Goal: Information Seeking & Learning: Learn about a topic

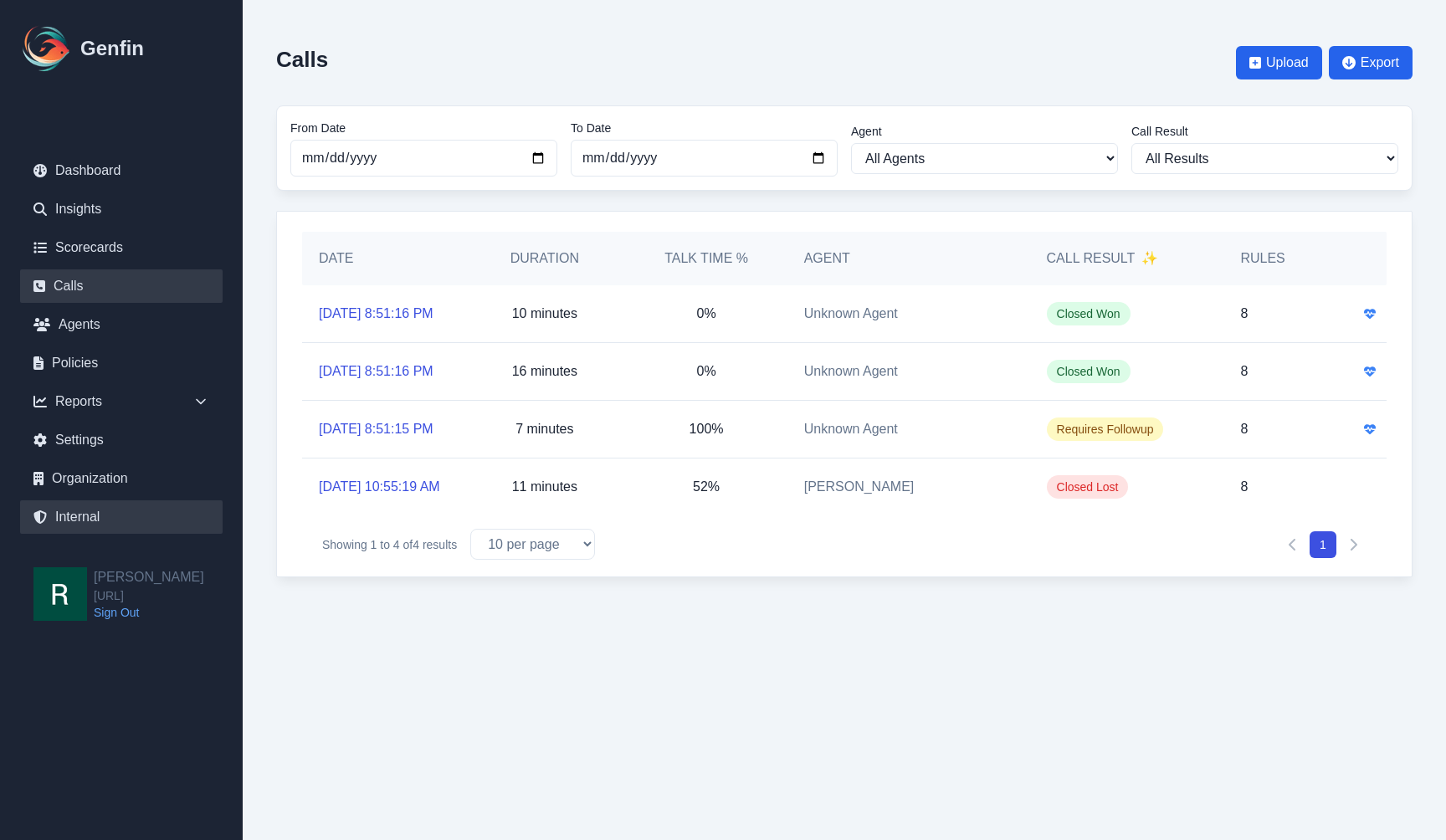
click at [116, 515] on link "Internal" at bounding box center [120, 517] width 203 height 33
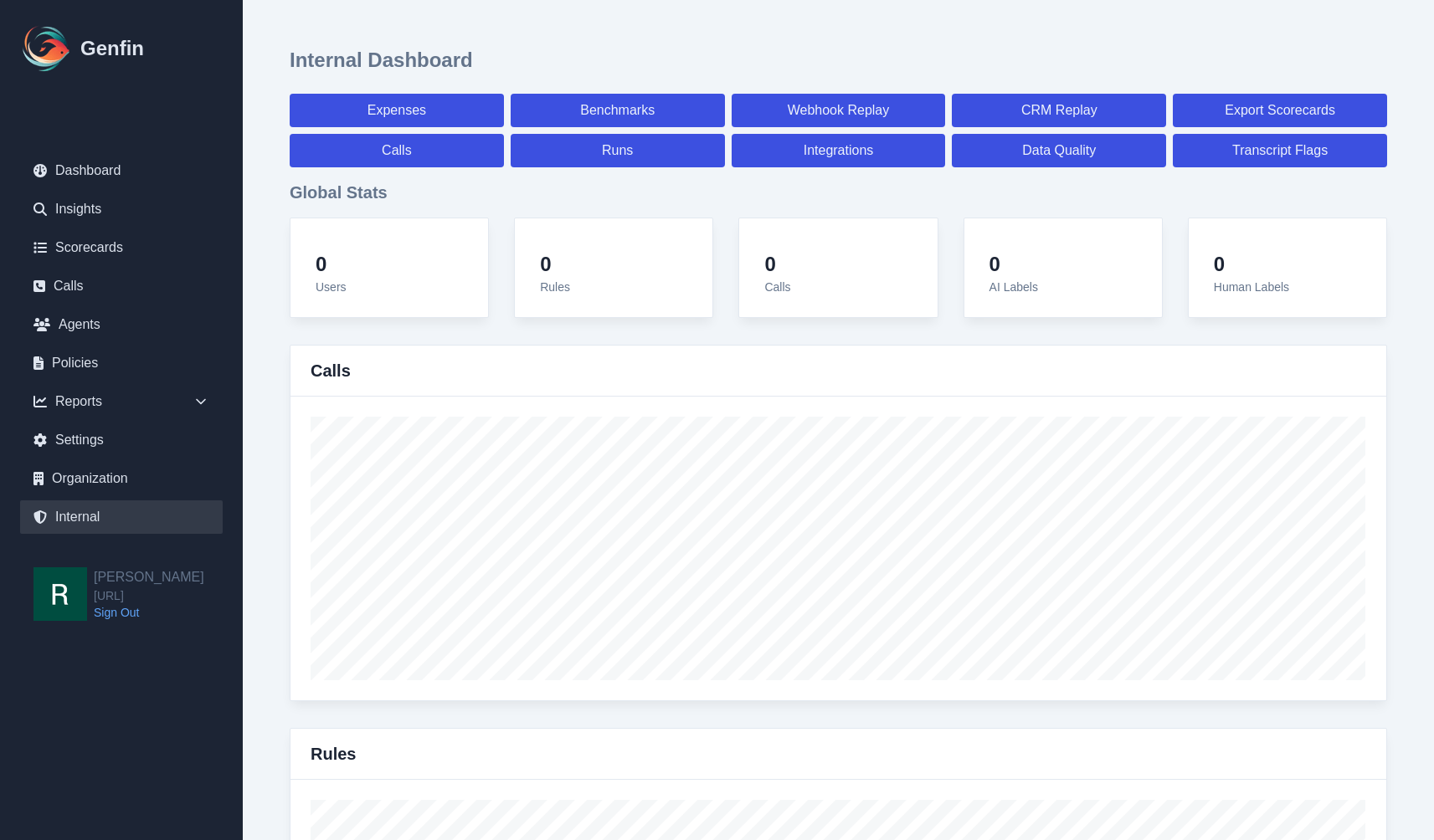
select select "paid"
select select "7"
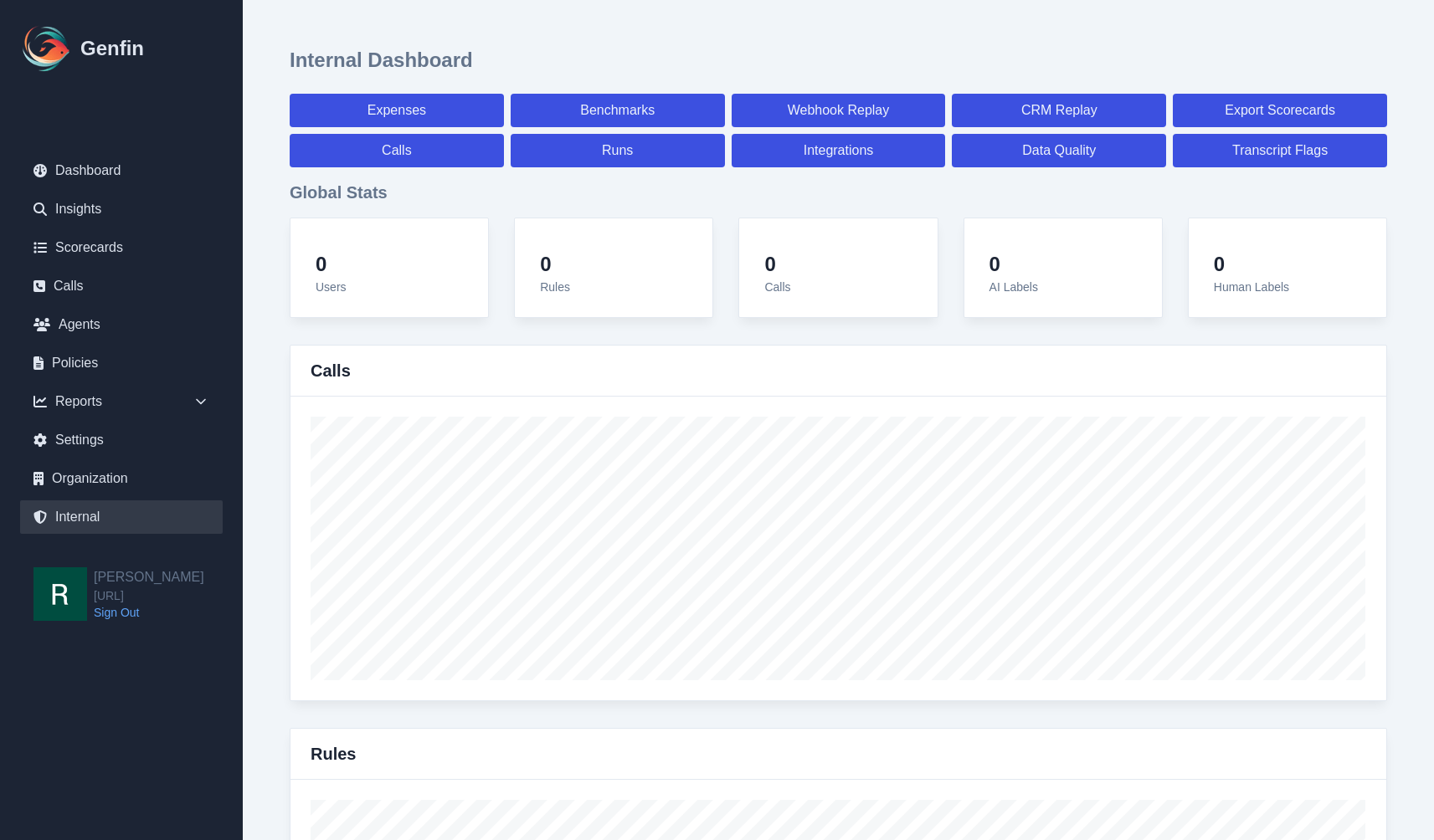
select select "paid"
select select "7"
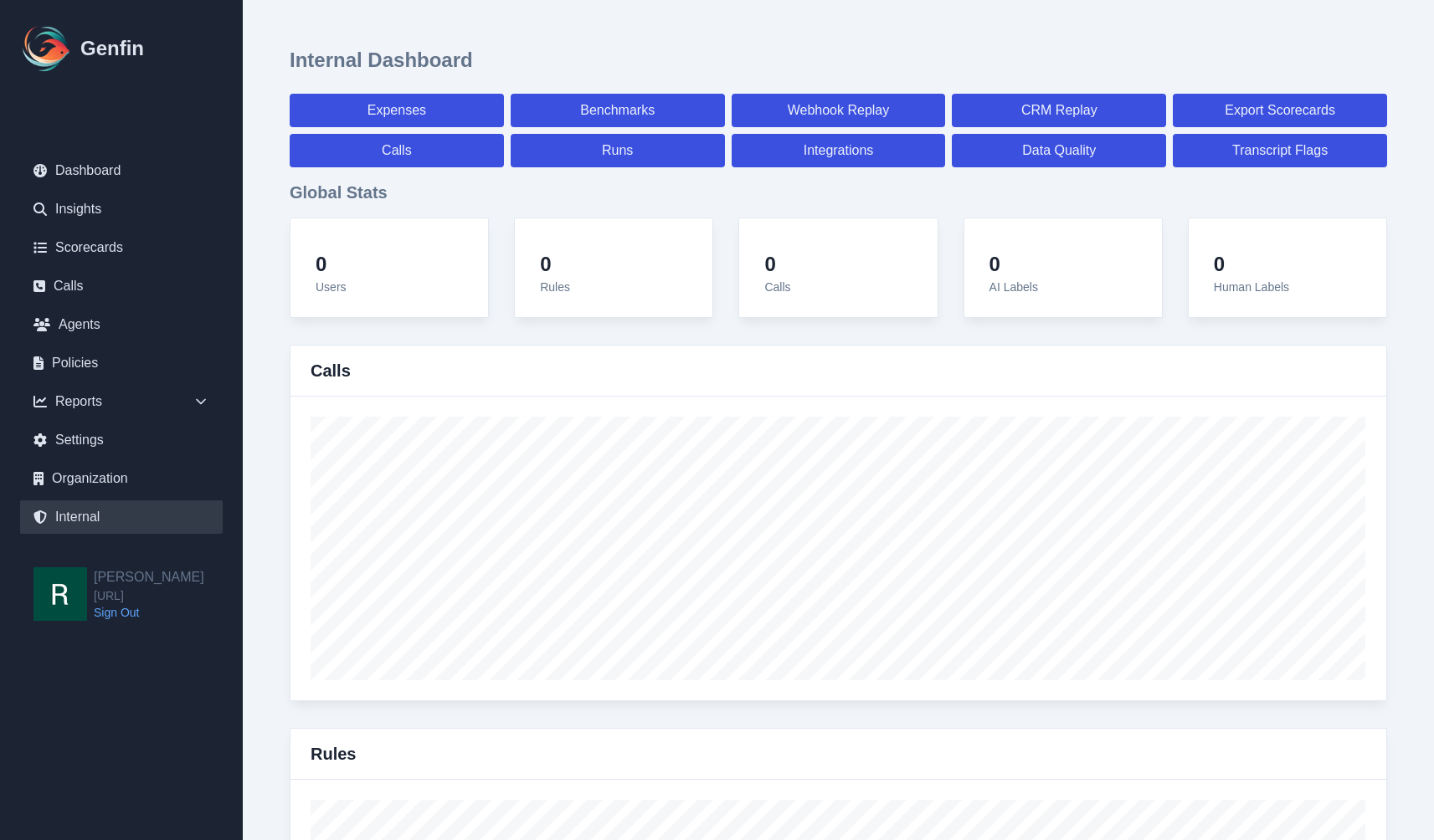
select select "7"
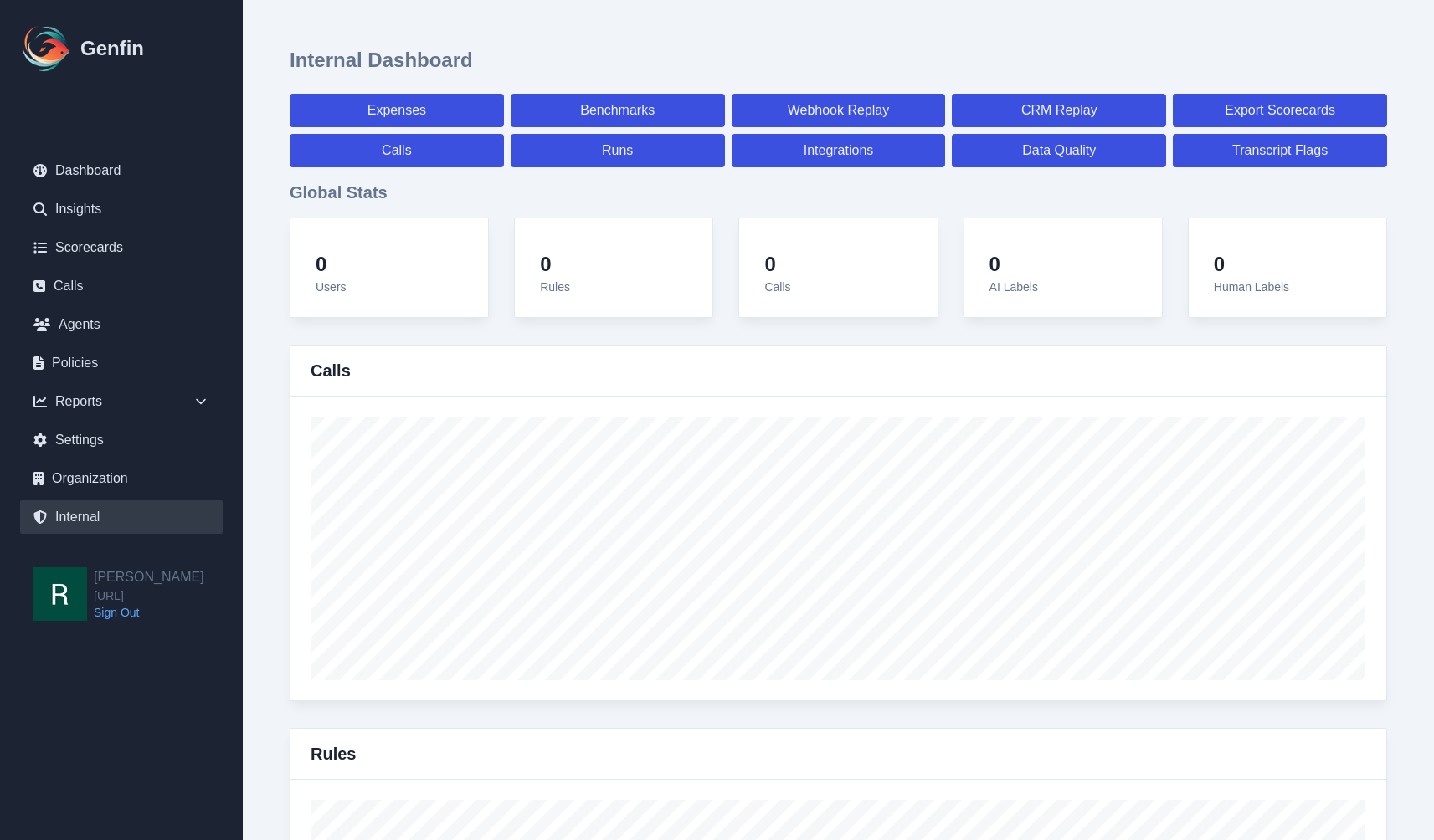
select select "7"
select select "paid"
select select "7"
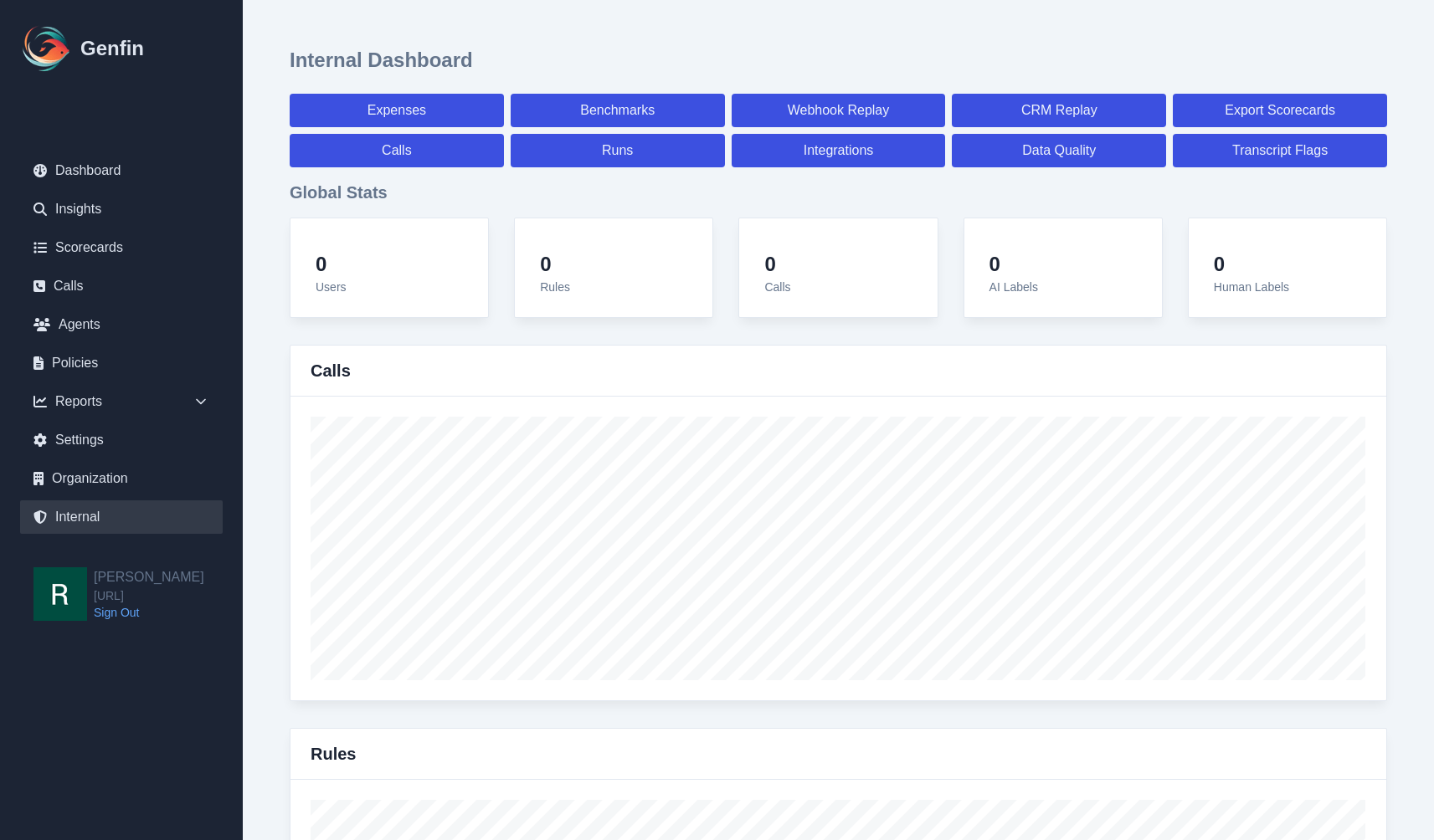
select select "7"
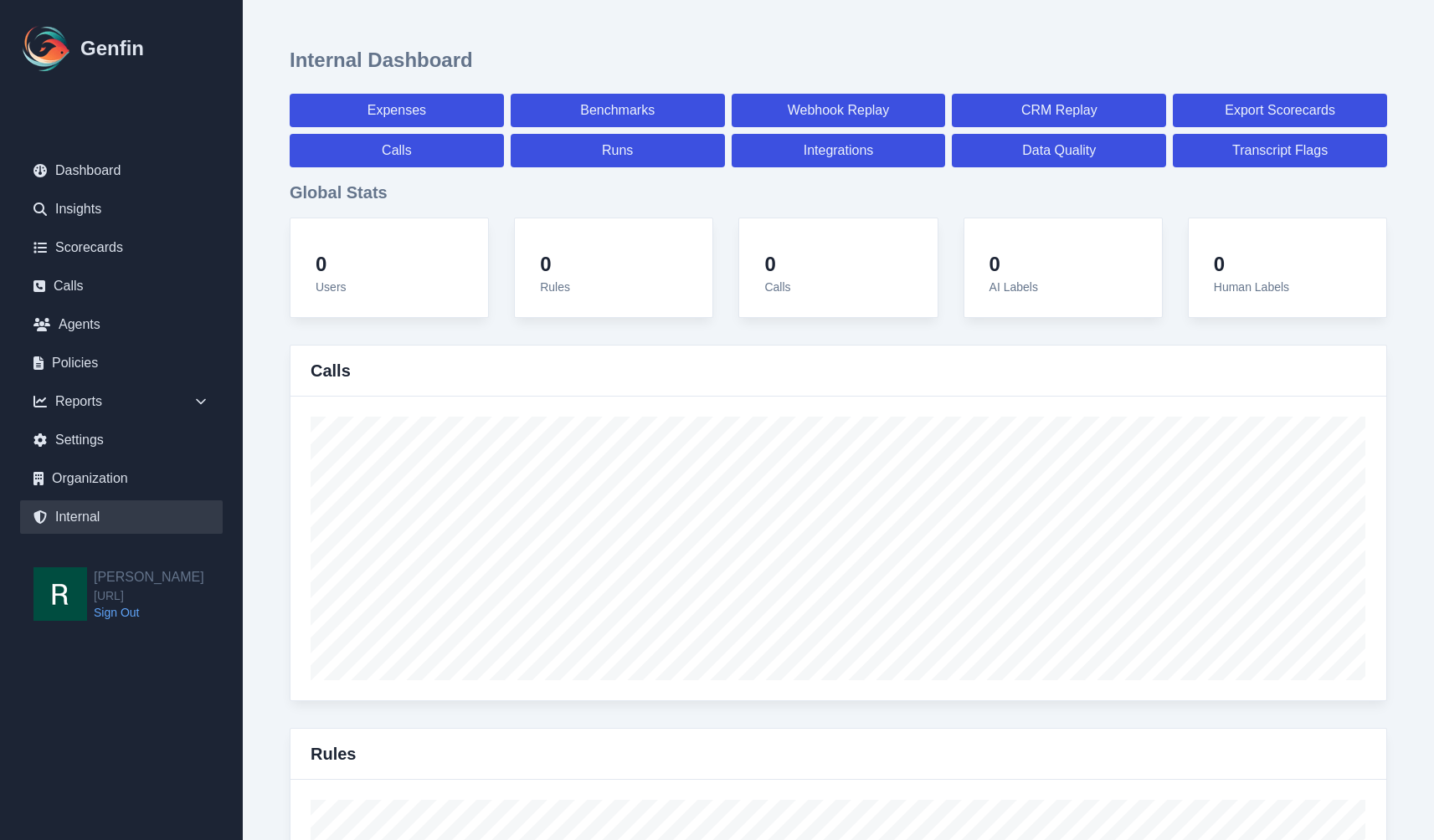
select select "7"
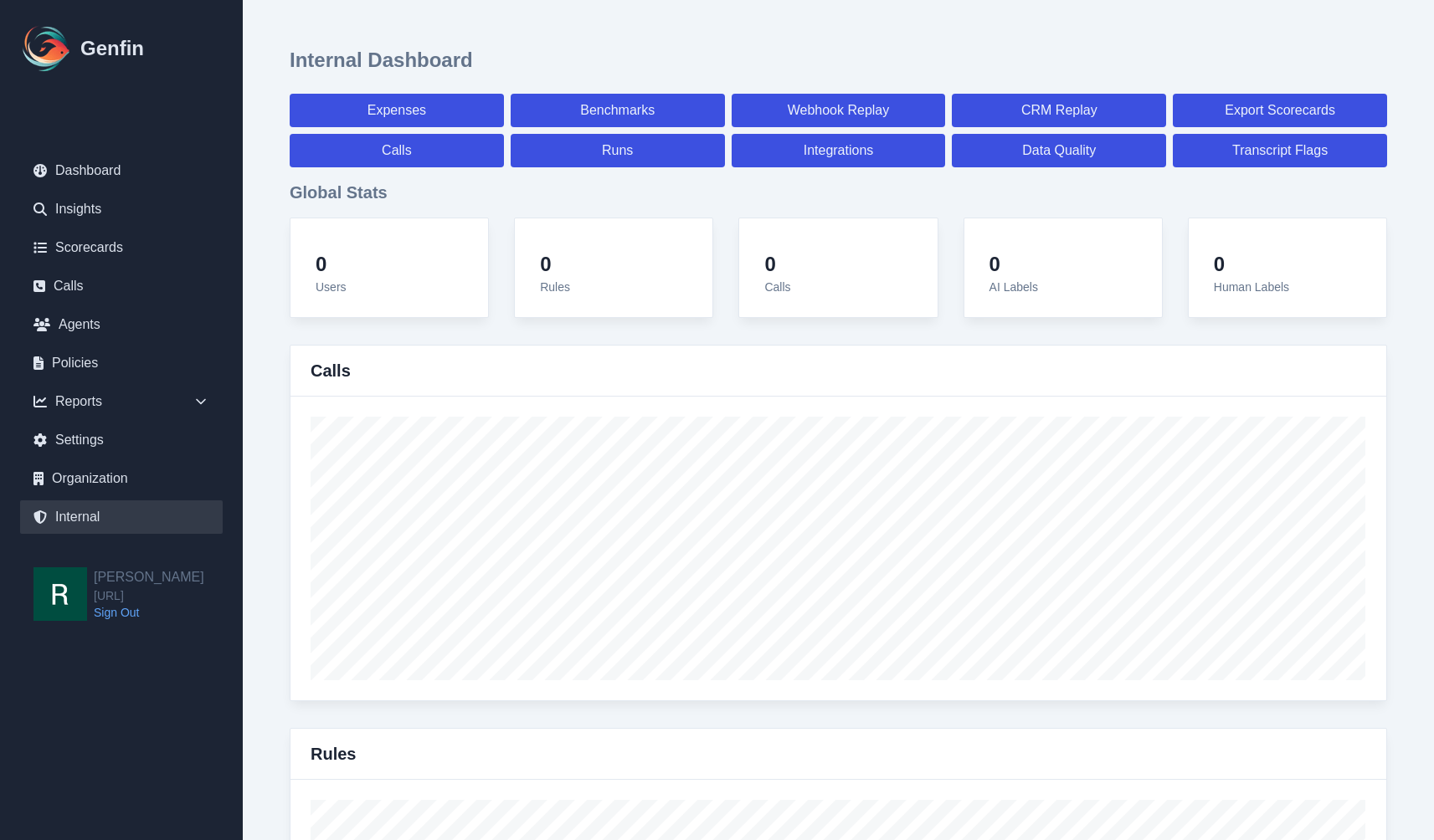
select select "7"
select select "paid"
select select "7"
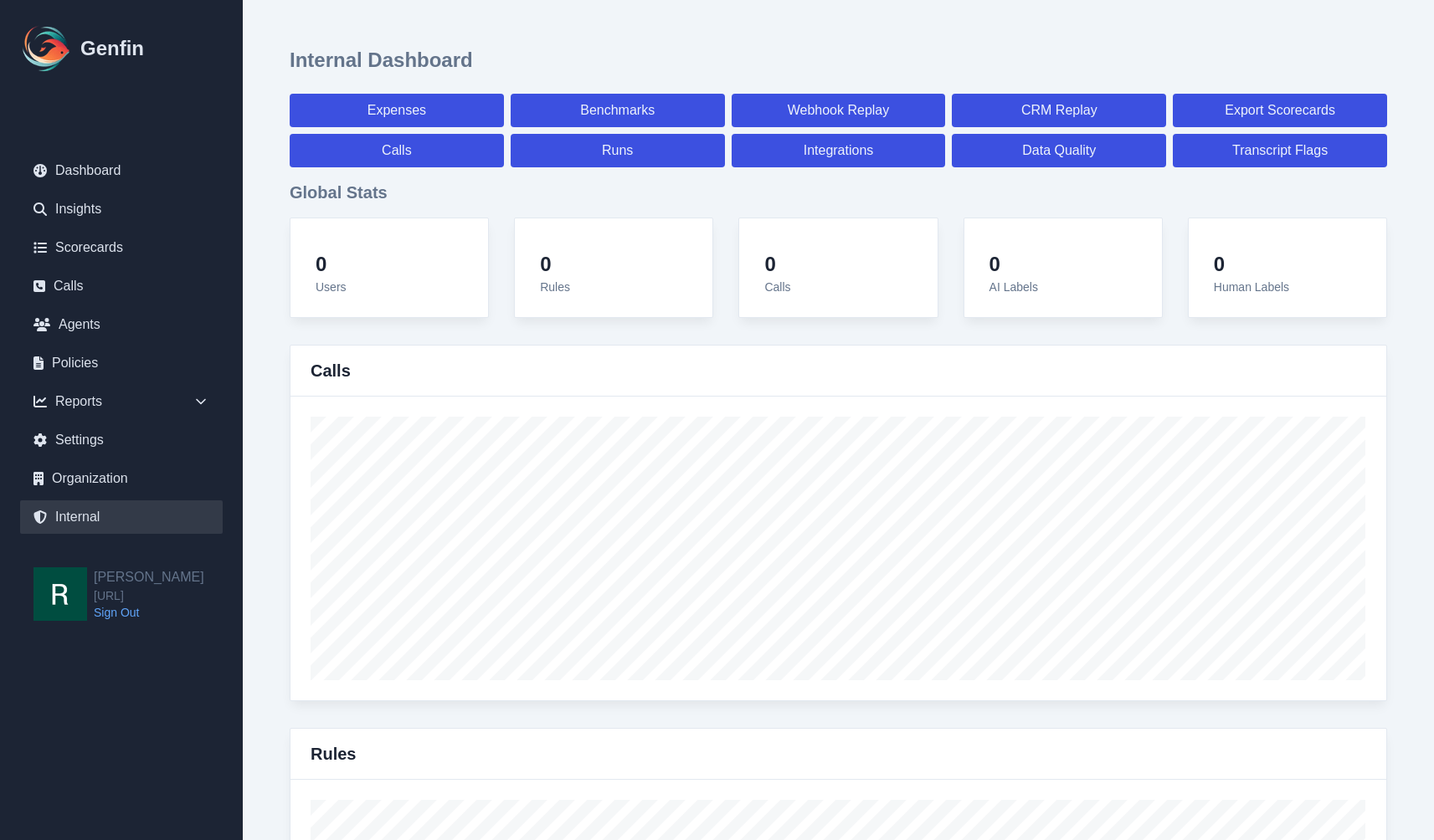
select select "7"
select select "paid"
select select "7"
select select "paid"
select select "7"
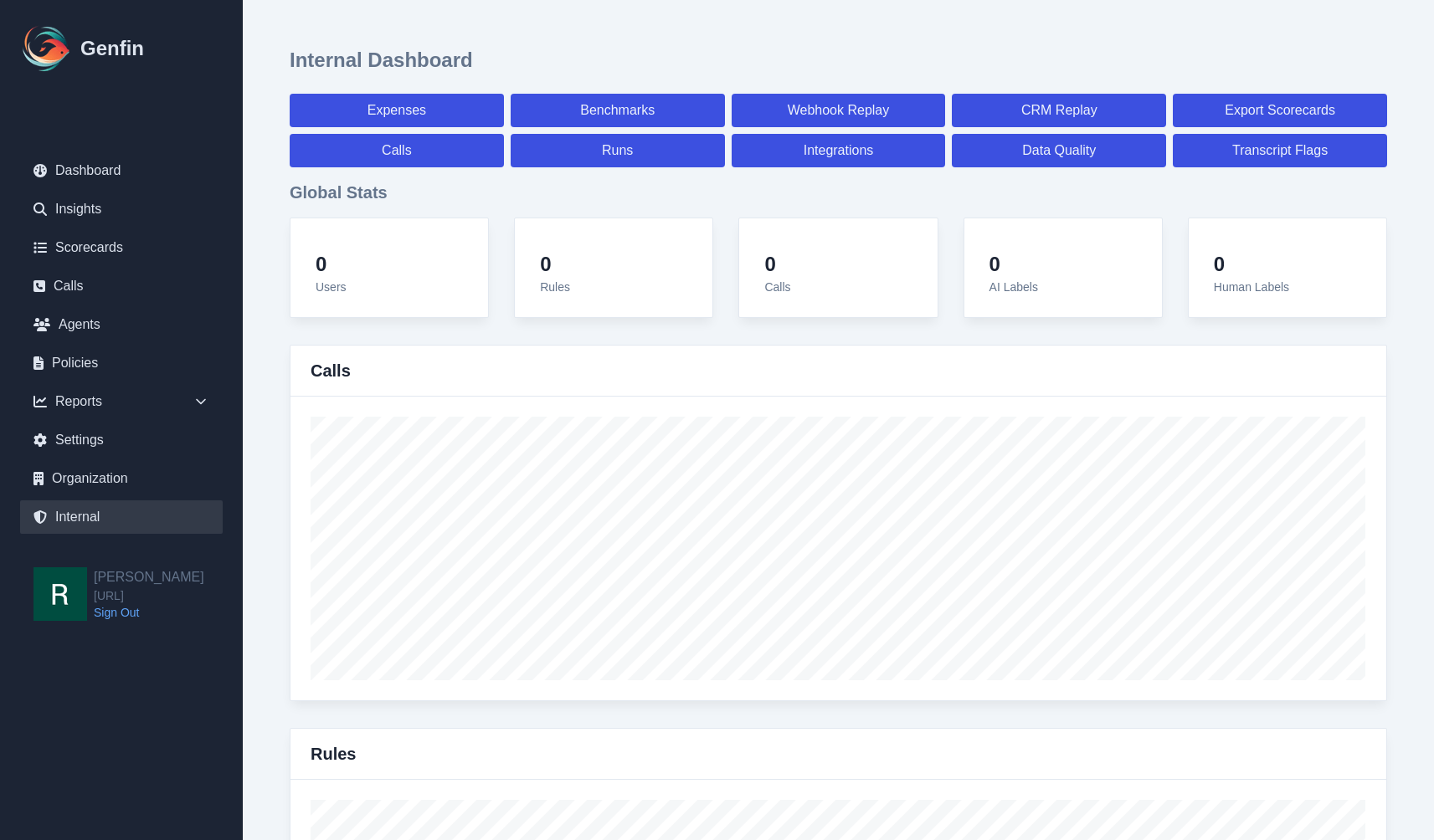
select select "paid"
select select "7"
select select "paid"
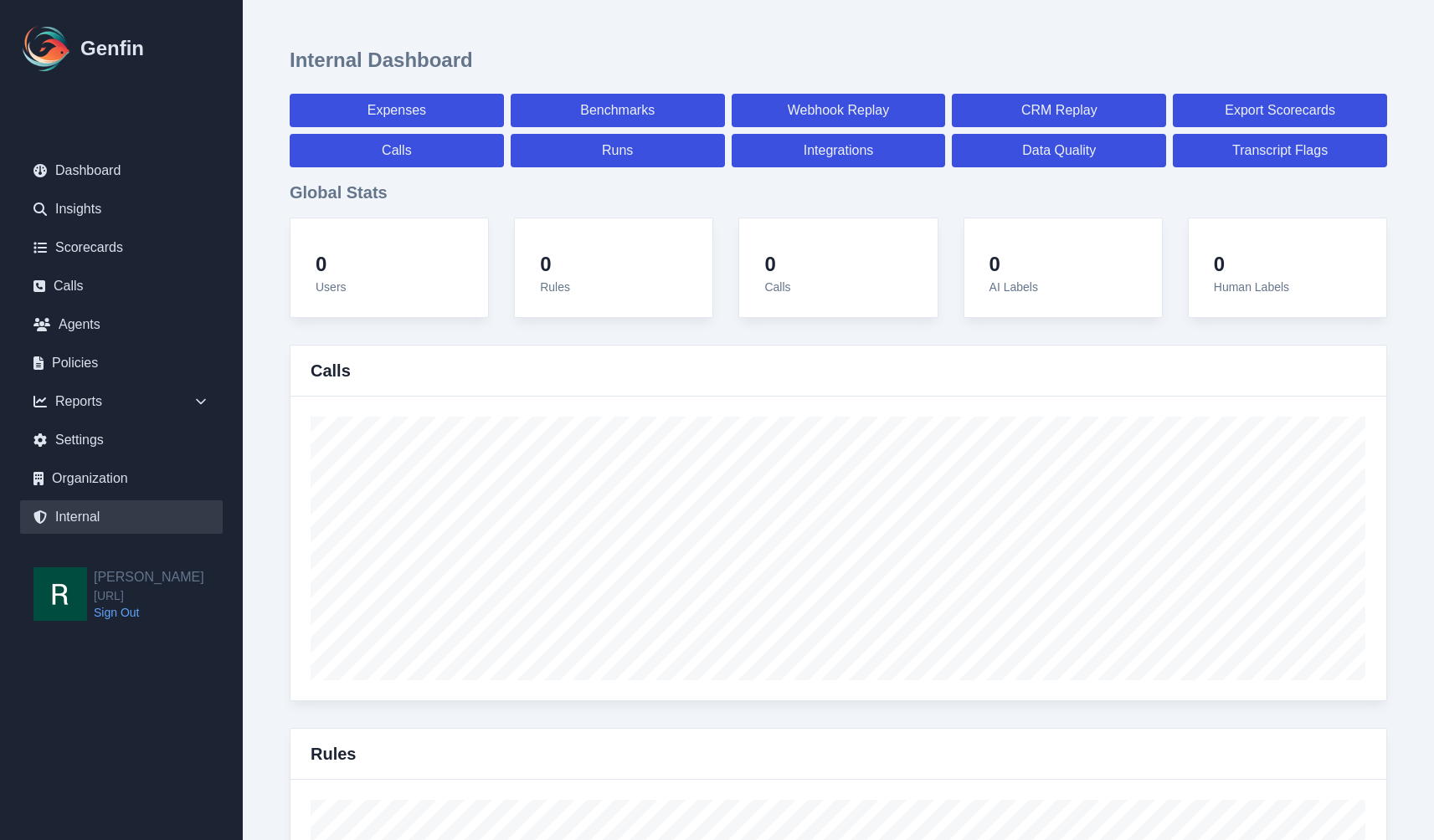
select select "7"
select select "paid"
select select "7"
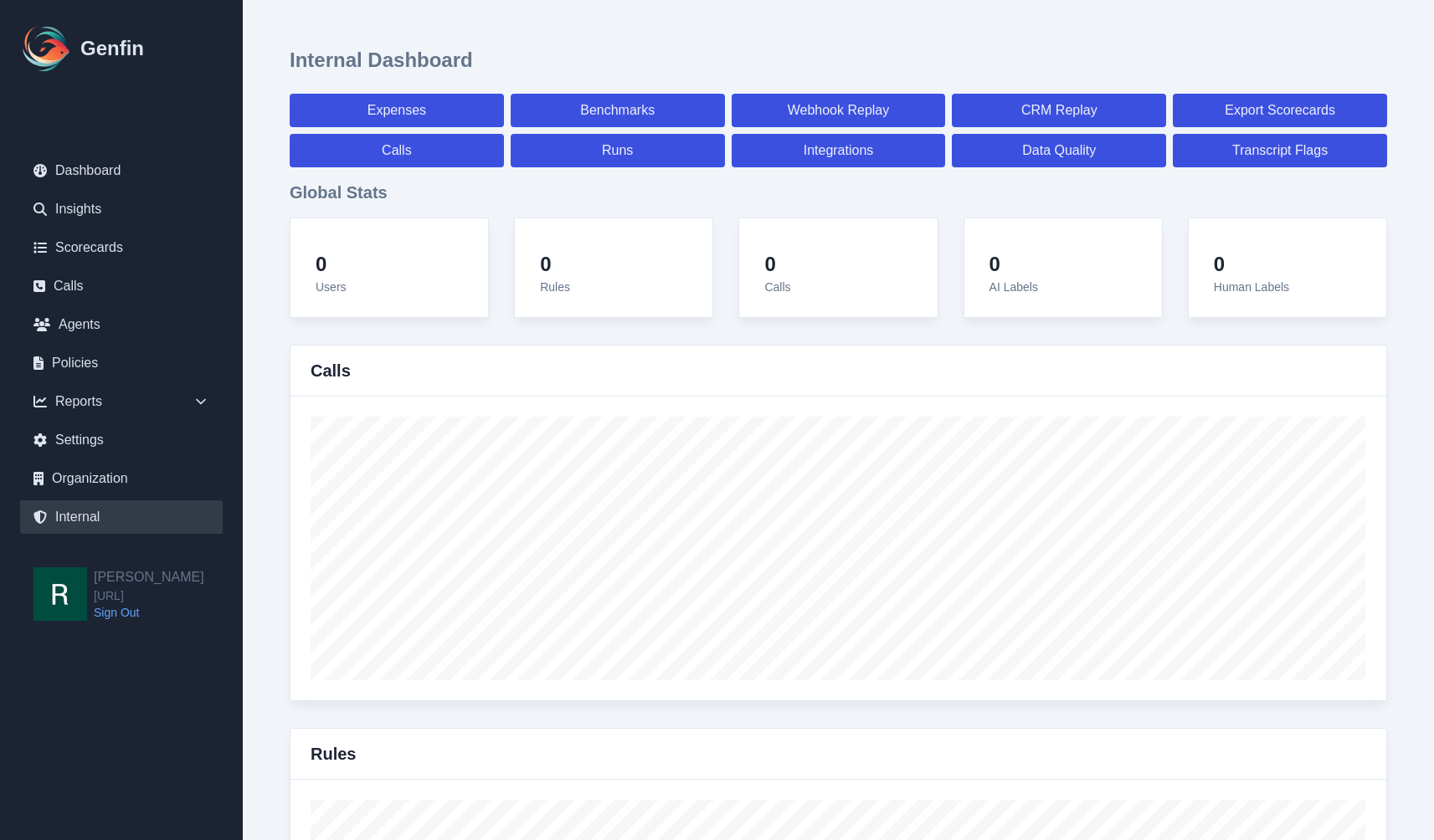
select select "7"
select select "paid"
select select "7"
select select "paid"
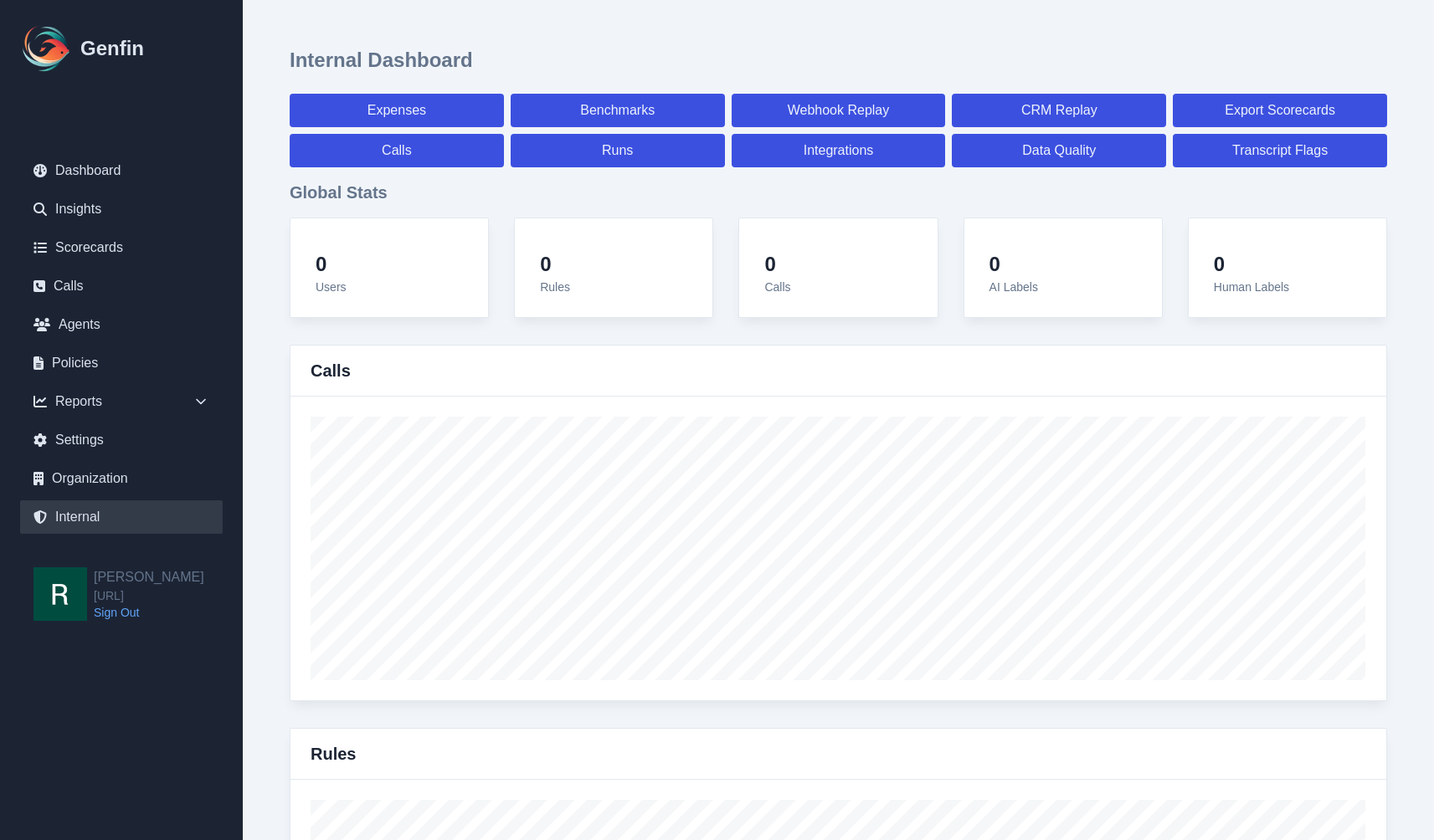
select select "7"
select select "paid"
select select "7"
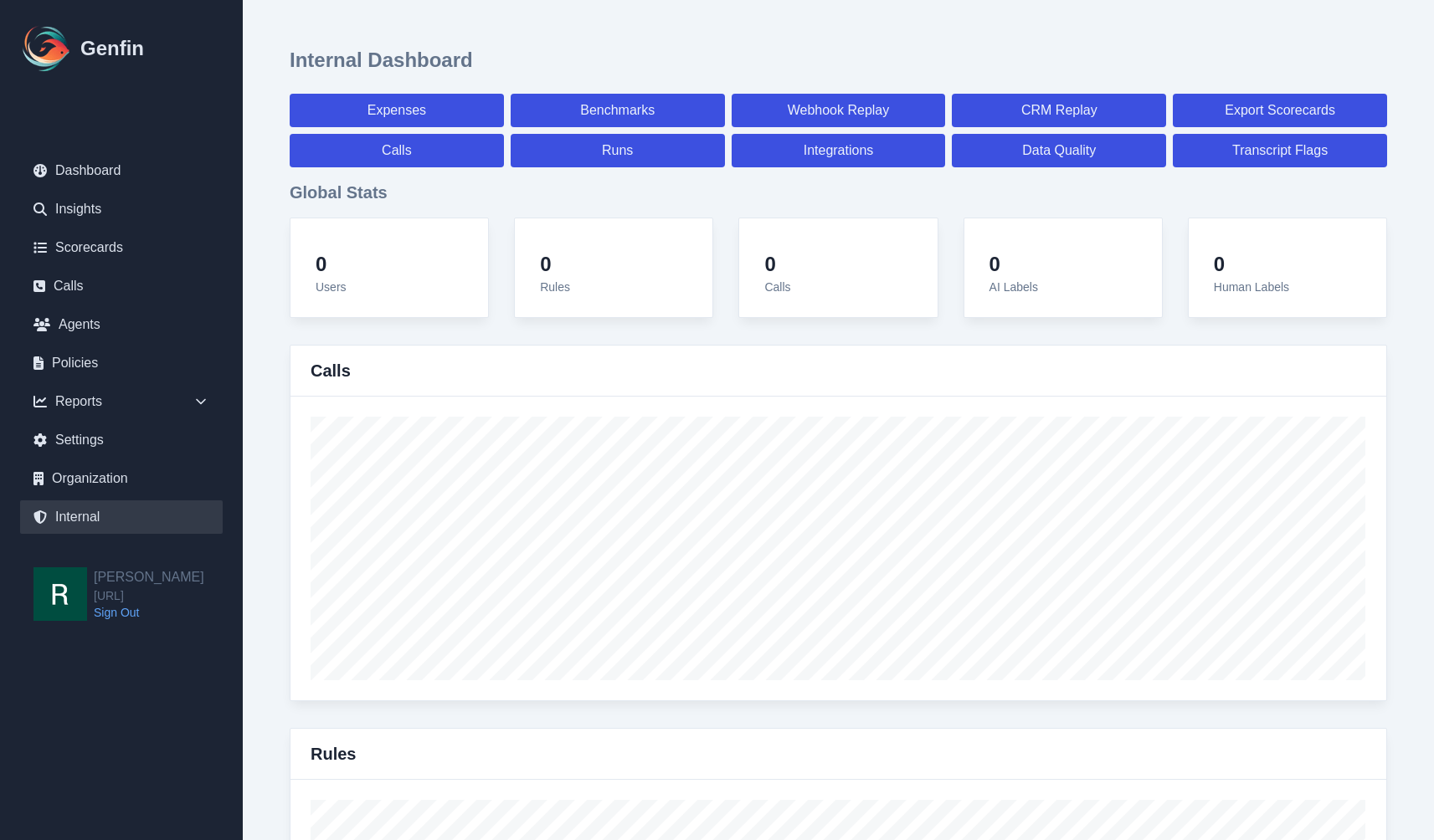
select select "7"
select select "paid"
select select "7"
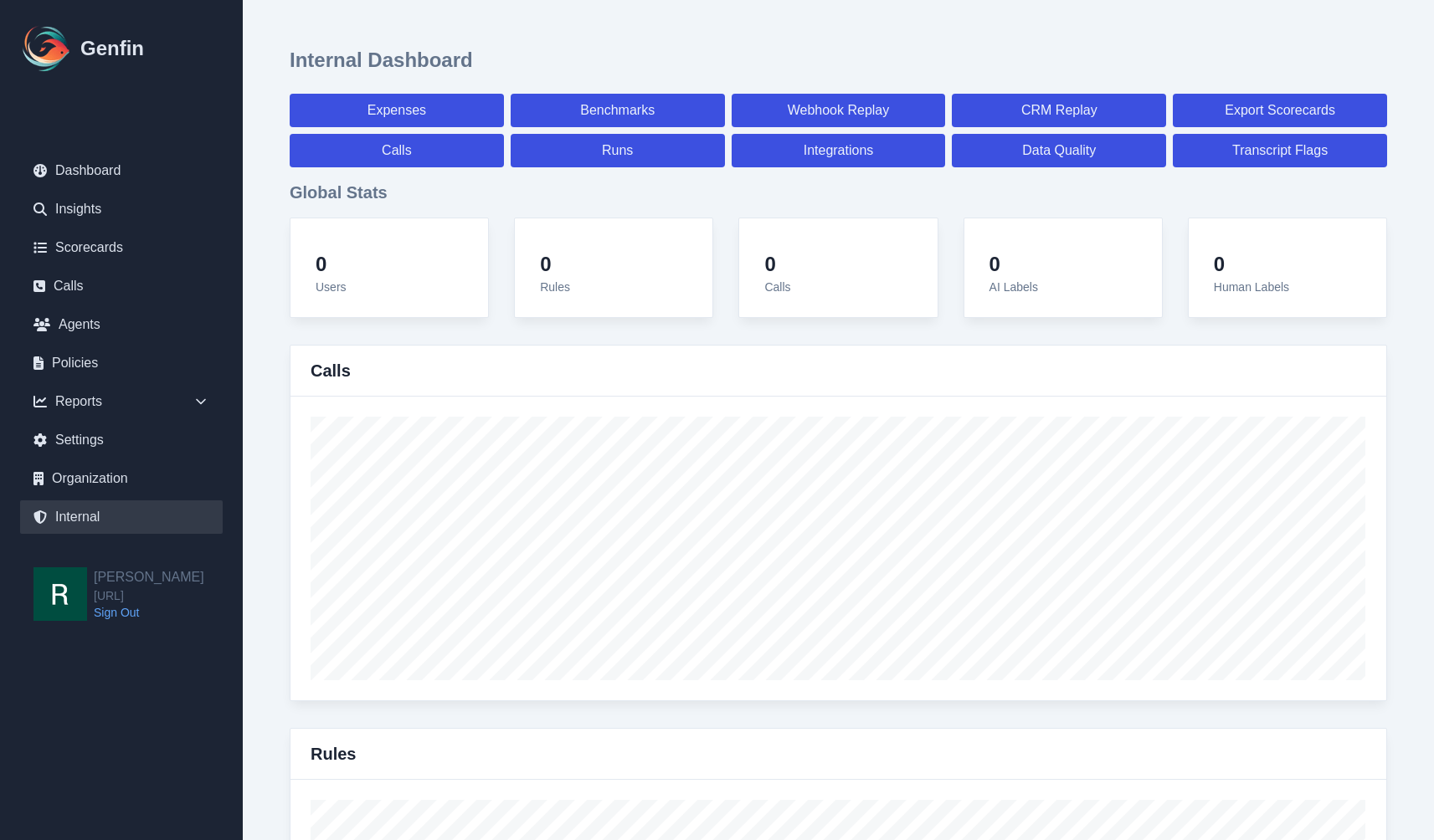
select select "7"
select select "paid"
select select "7"
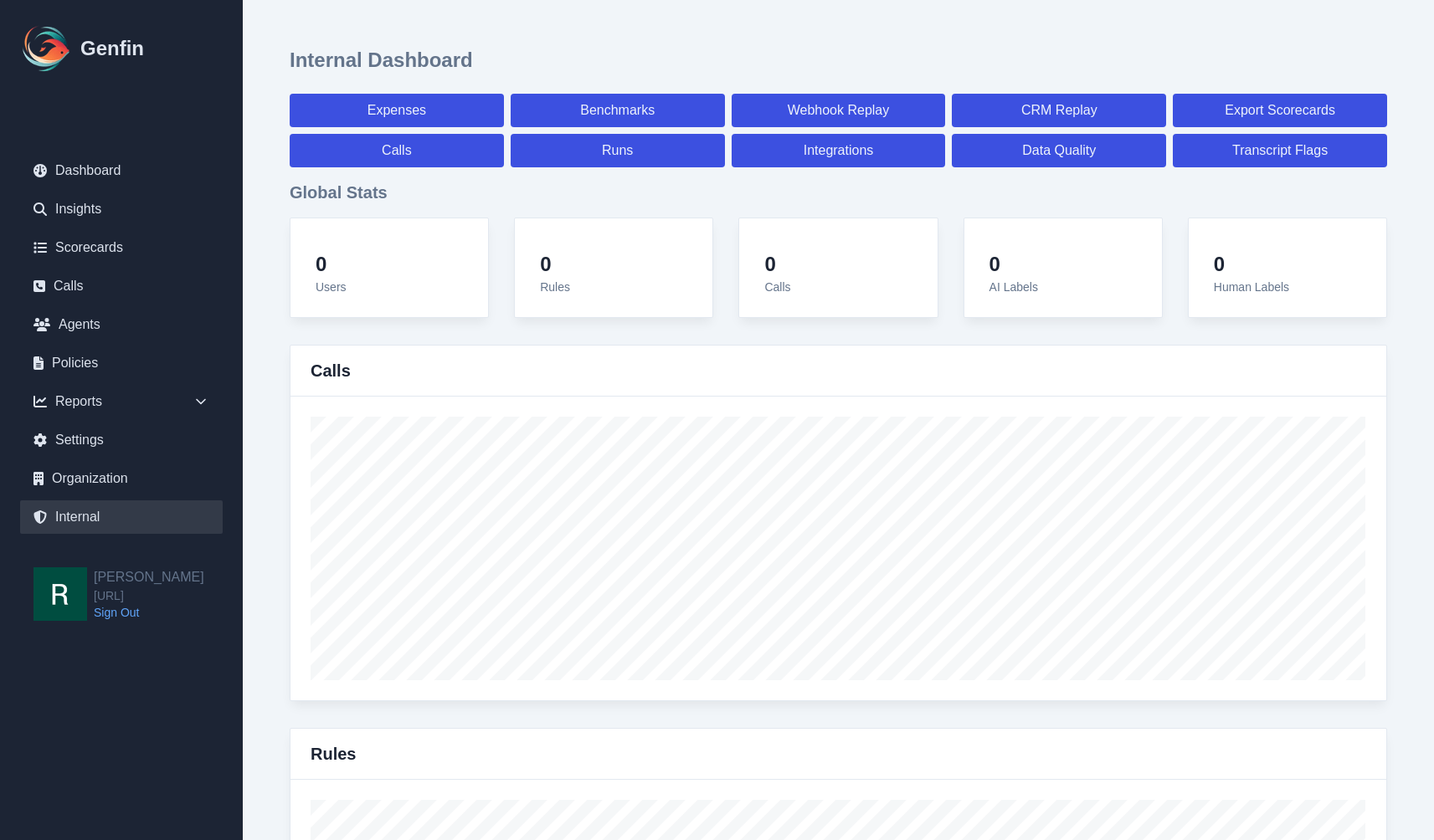
select select "7"
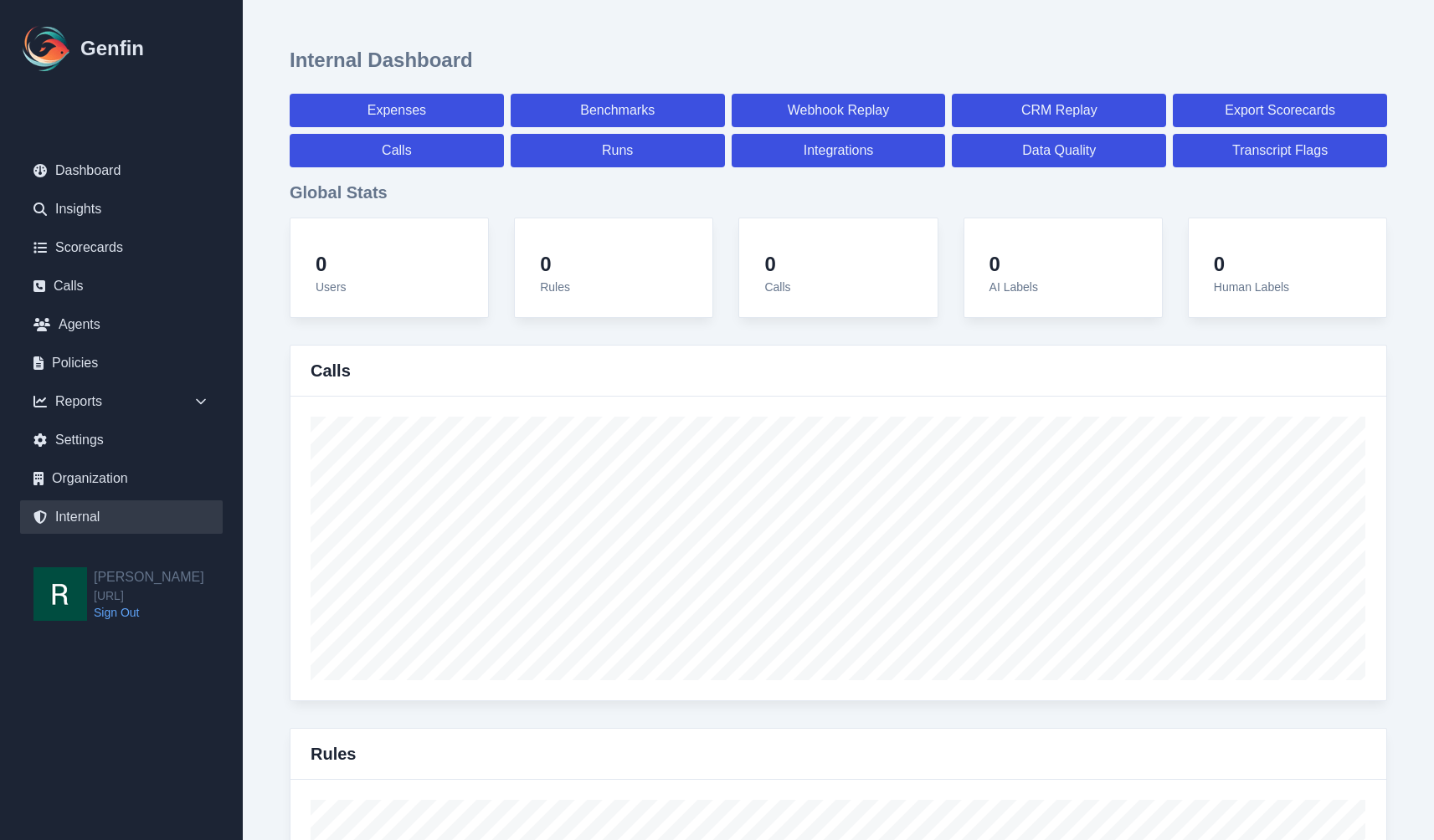
select select "paid"
select select "7"
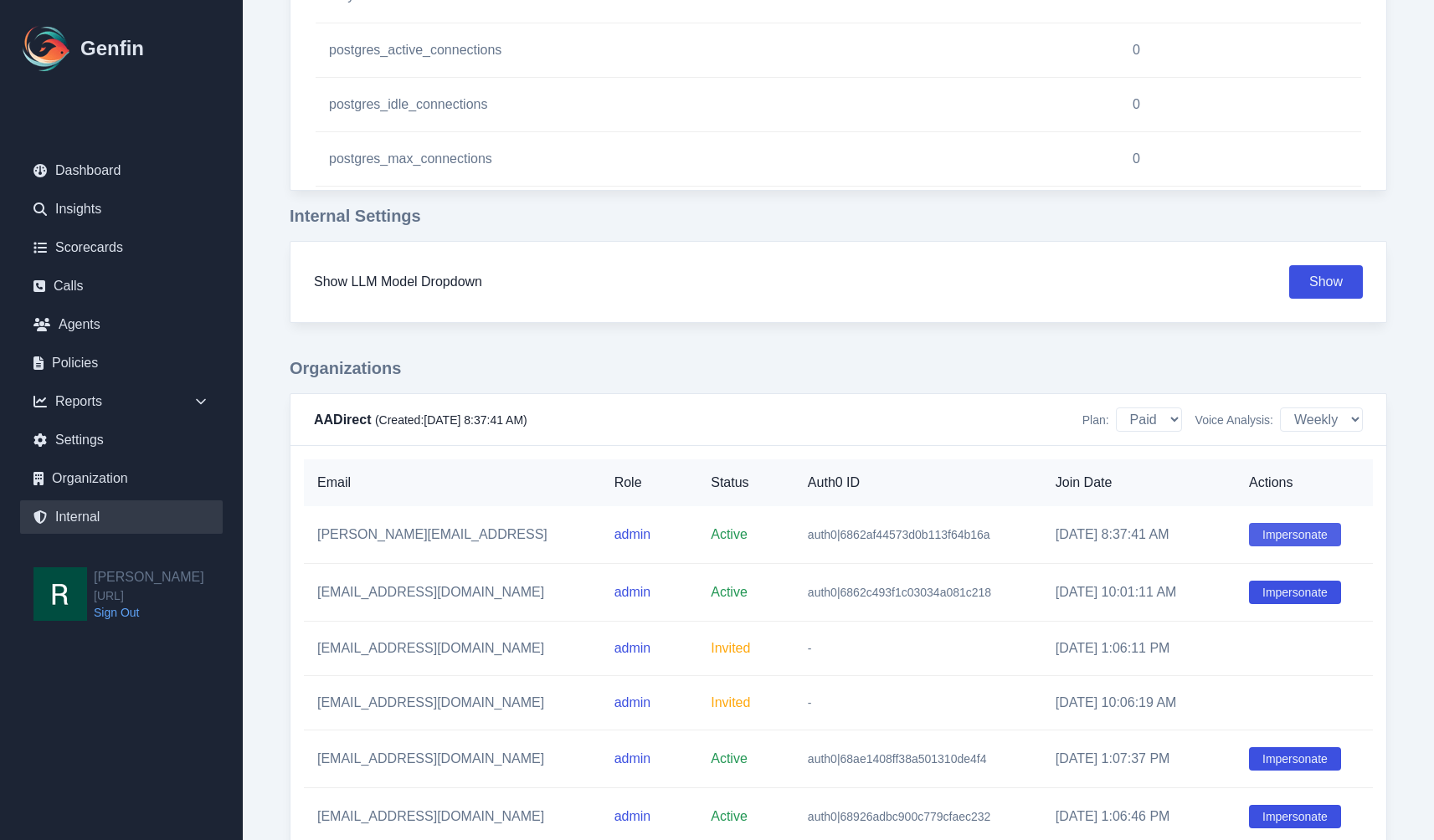
click at [1248, 529] on button "Impersonate" at bounding box center [1294, 535] width 92 height 23
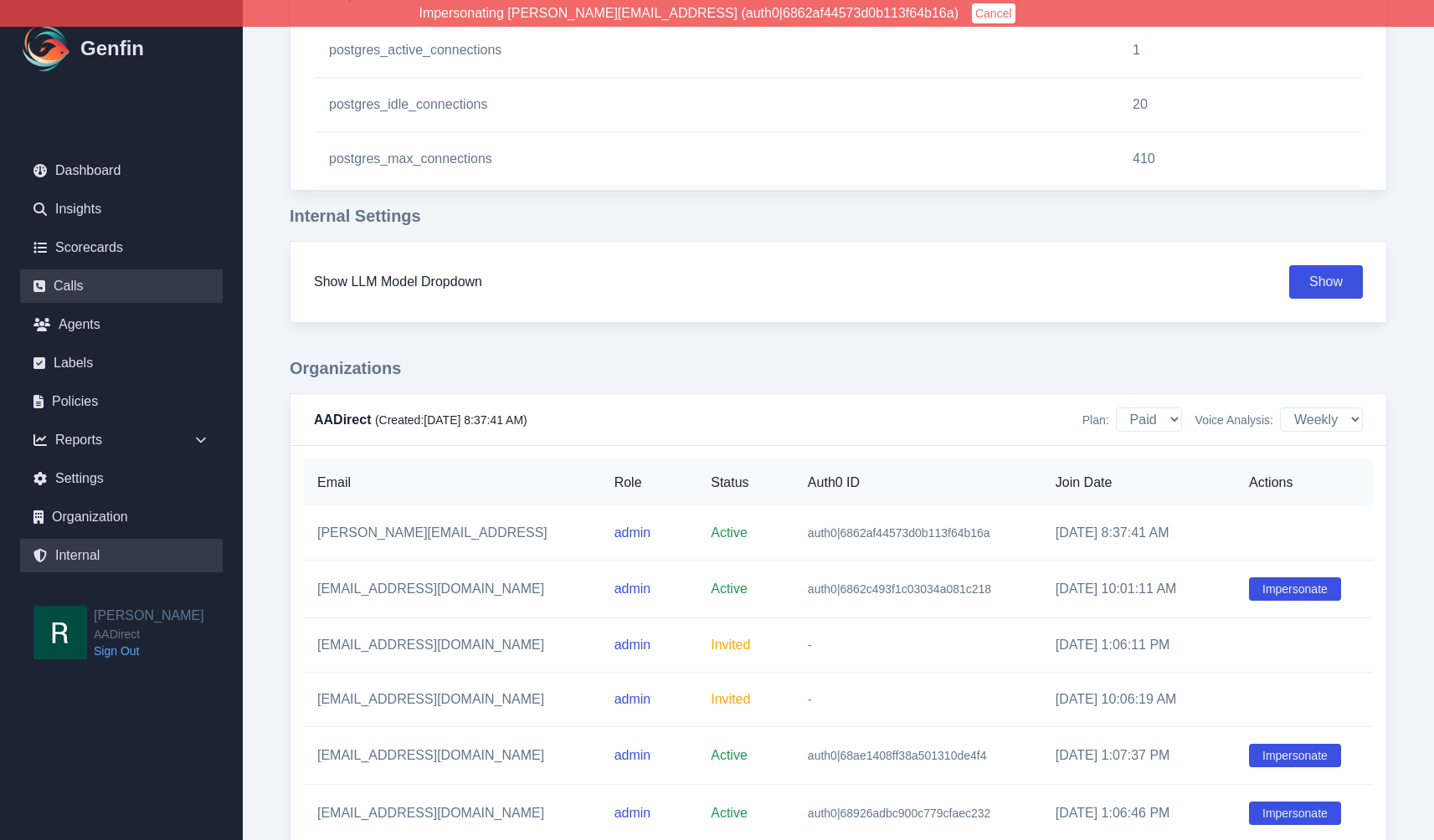
click at [79, 281] on link "Calls" at bounding box center [121, 286] width 203 height 33
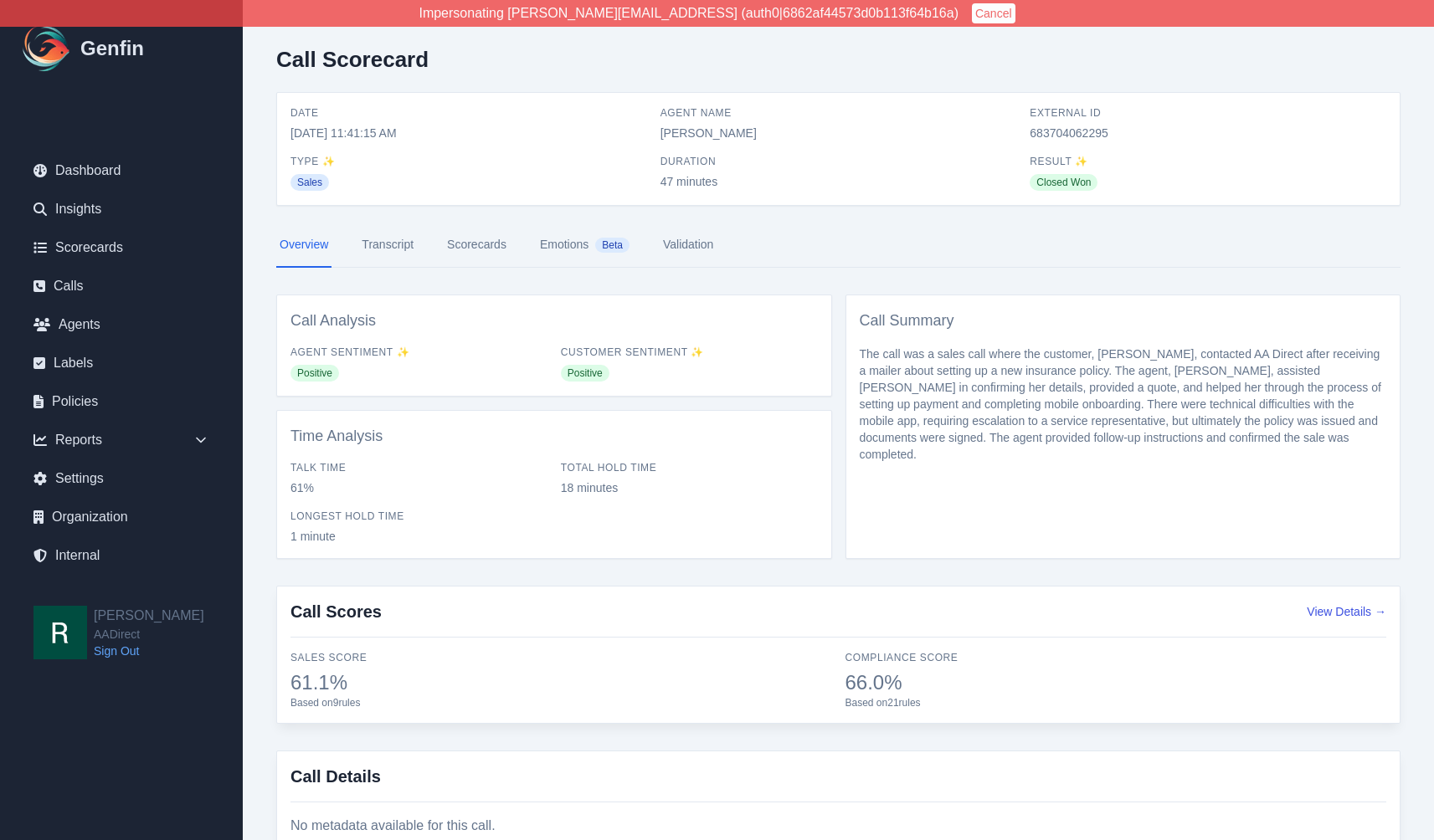
click at [394, 243] on link "Transcript" at bounding box center [388, 245] width 59 height 46
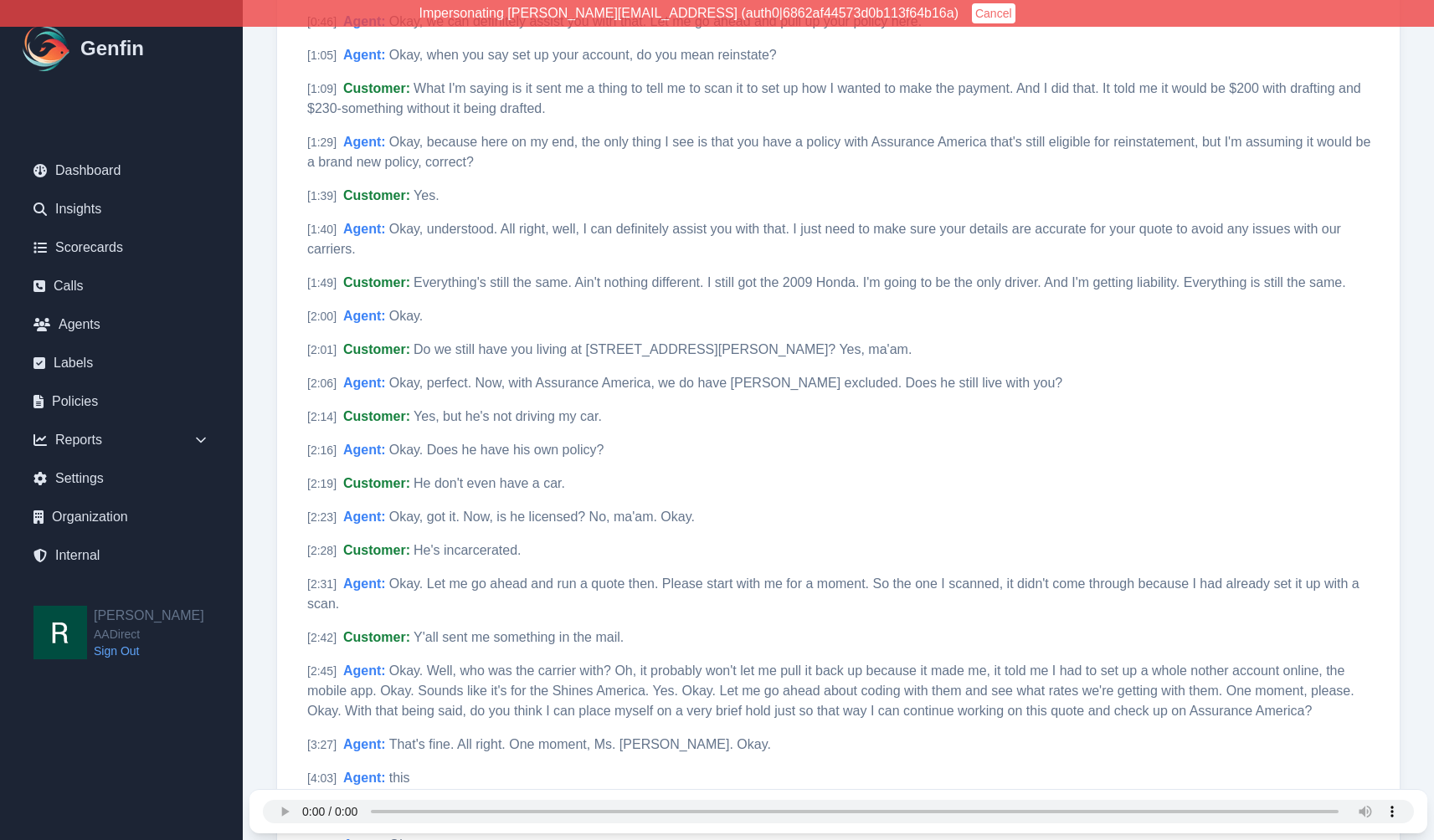
scroll to position [425, 0]
